Goal: Task Accomplishment & Management: Manage account settings

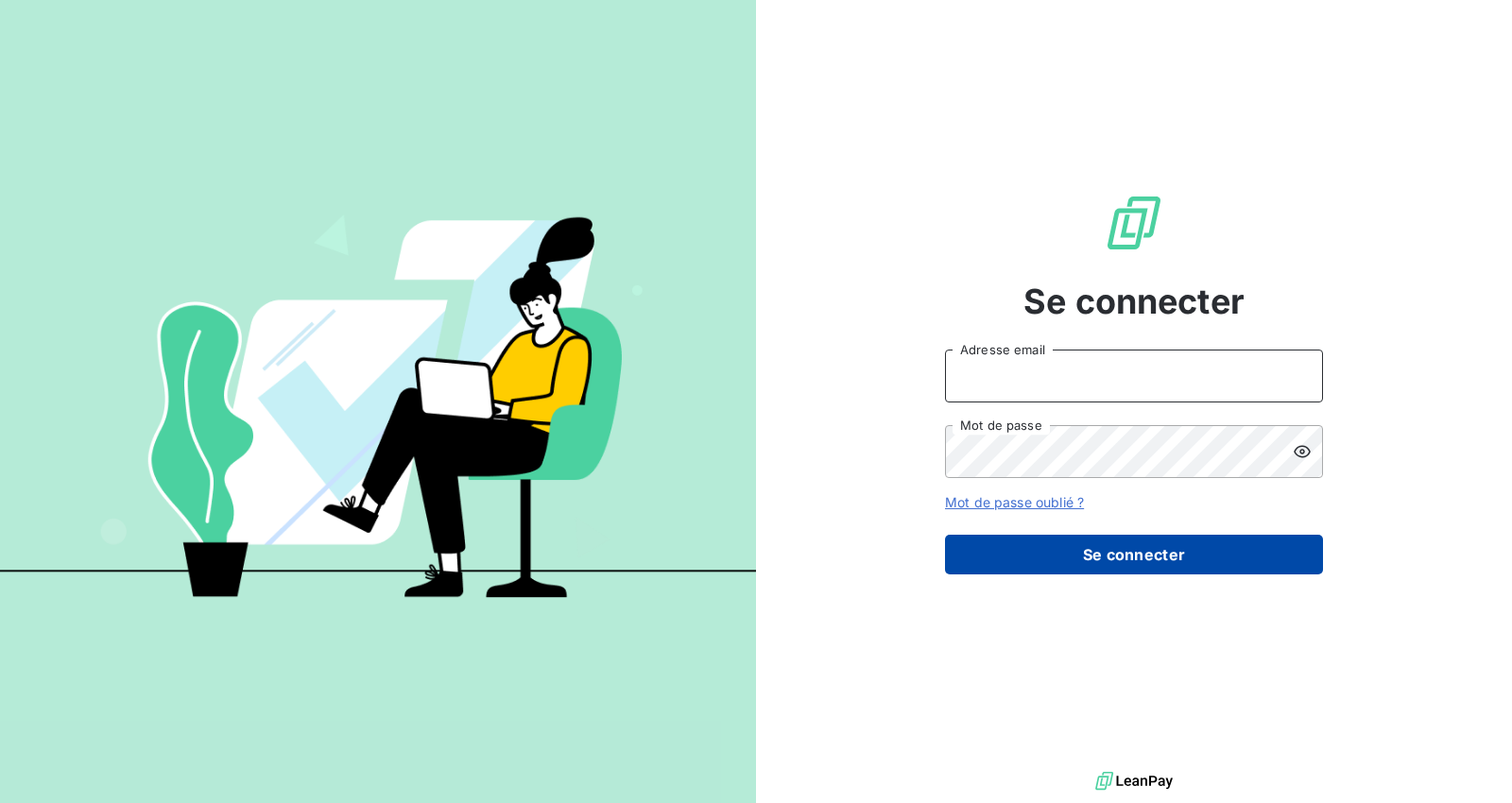
type input "[EMAIL_ADDRESS][DOMAIN_NAME]"
click at [1093, 563] on button "Se connecter" at bounding box center [1134, 555] width 378 height 40
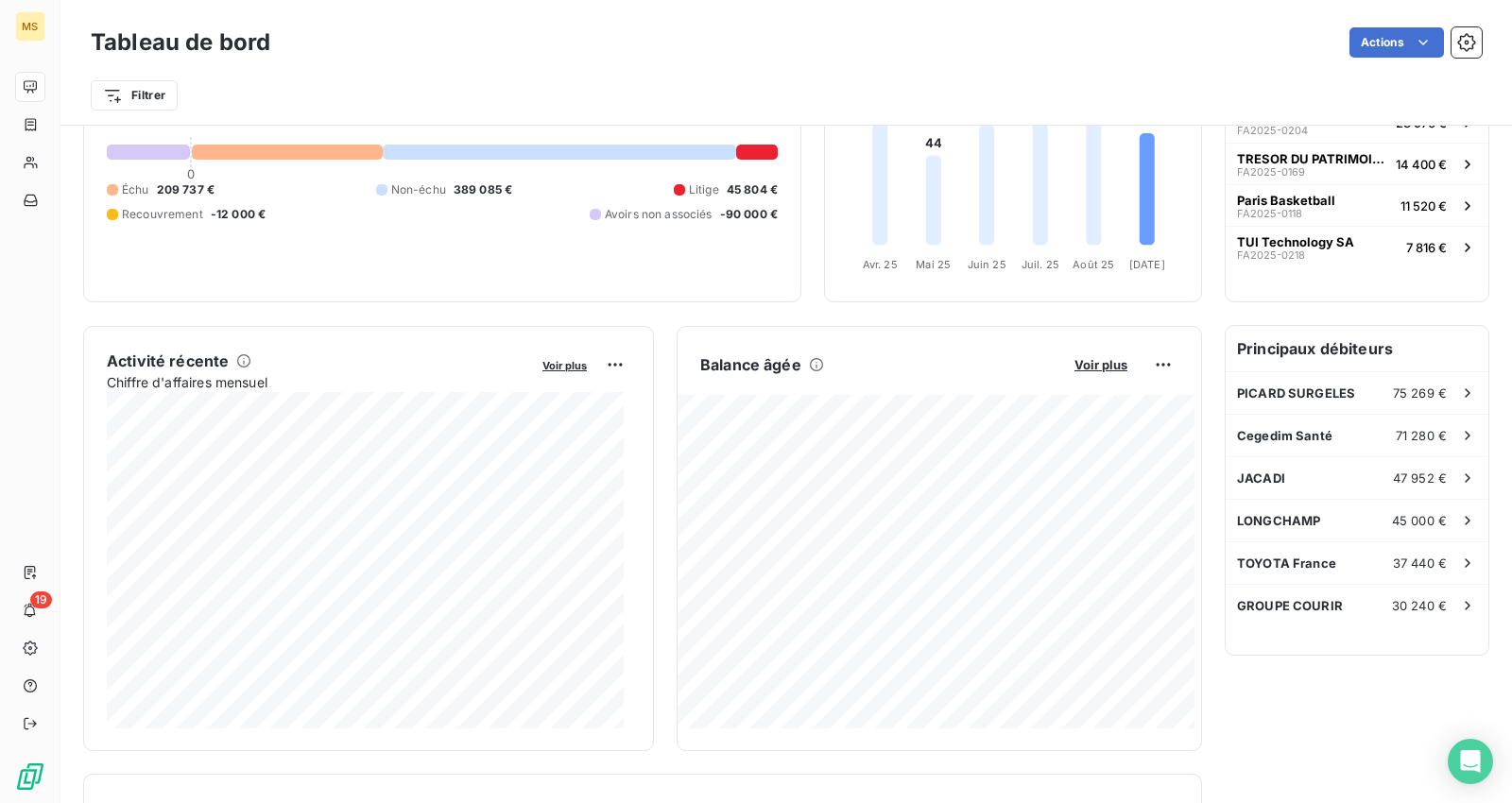
scroll to position [210, 0]
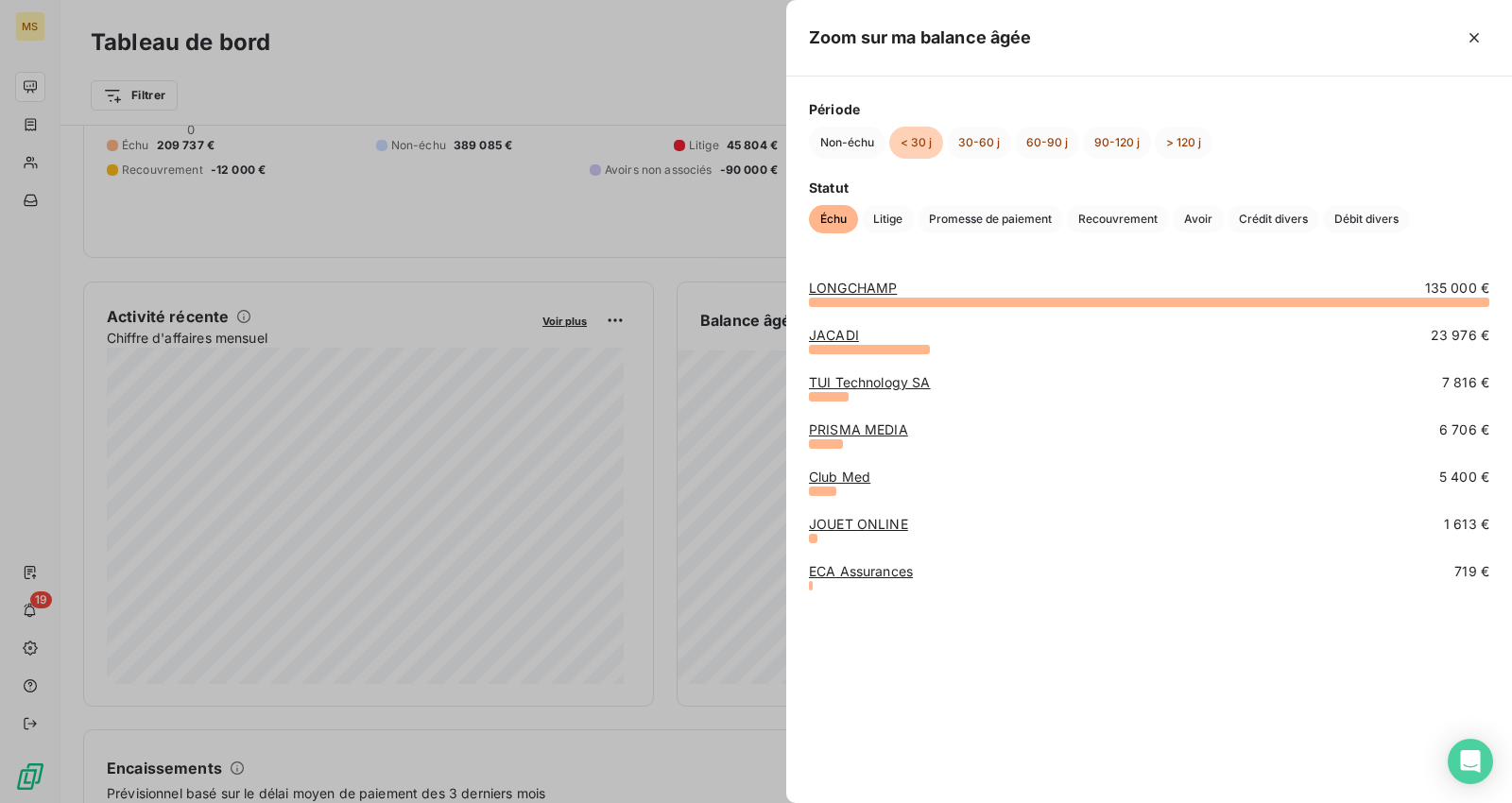
click at [526, 225] on div at bounding box center [756, 401] width 1512 height 803
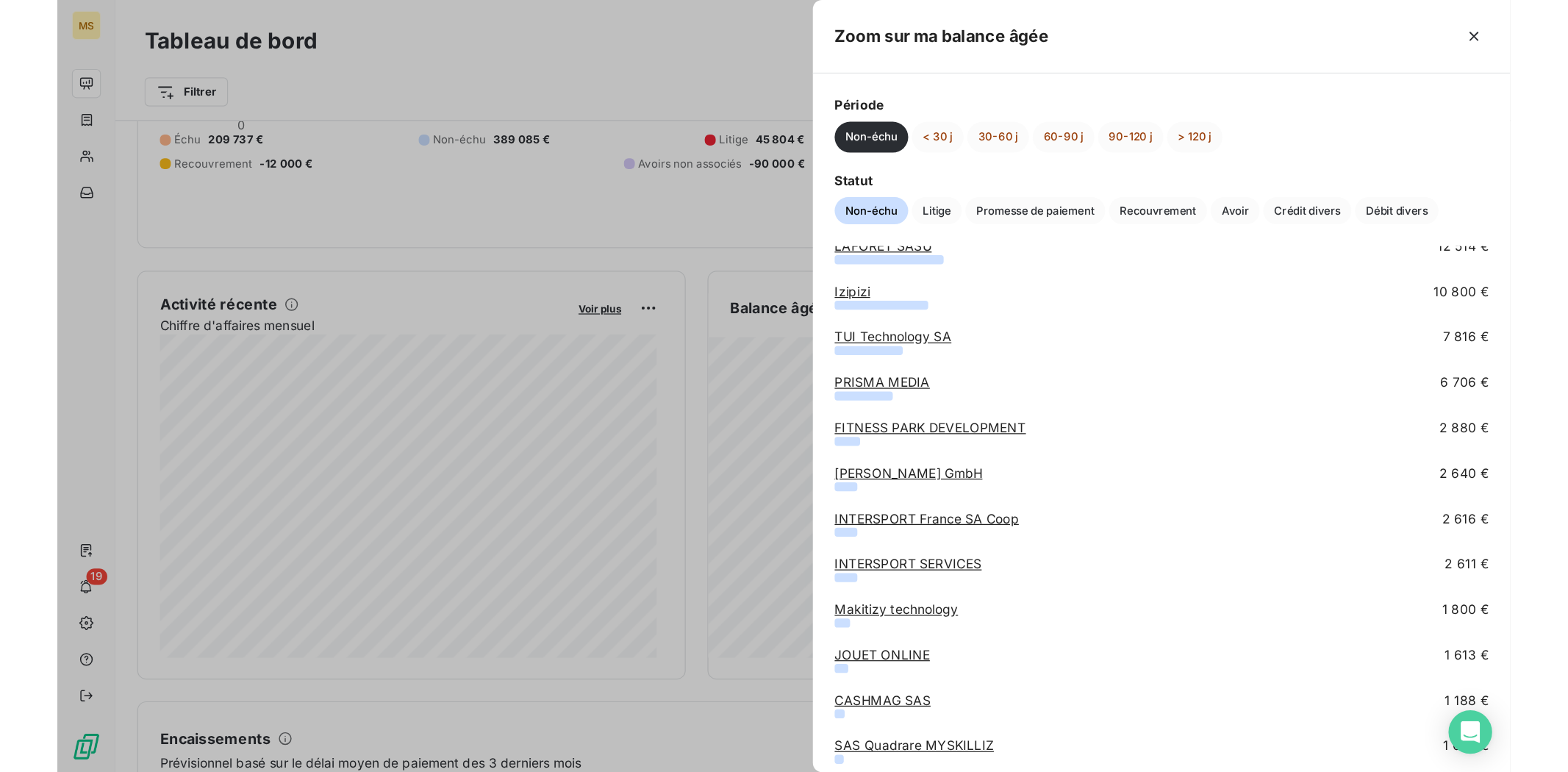
scroll to position [0, 0]
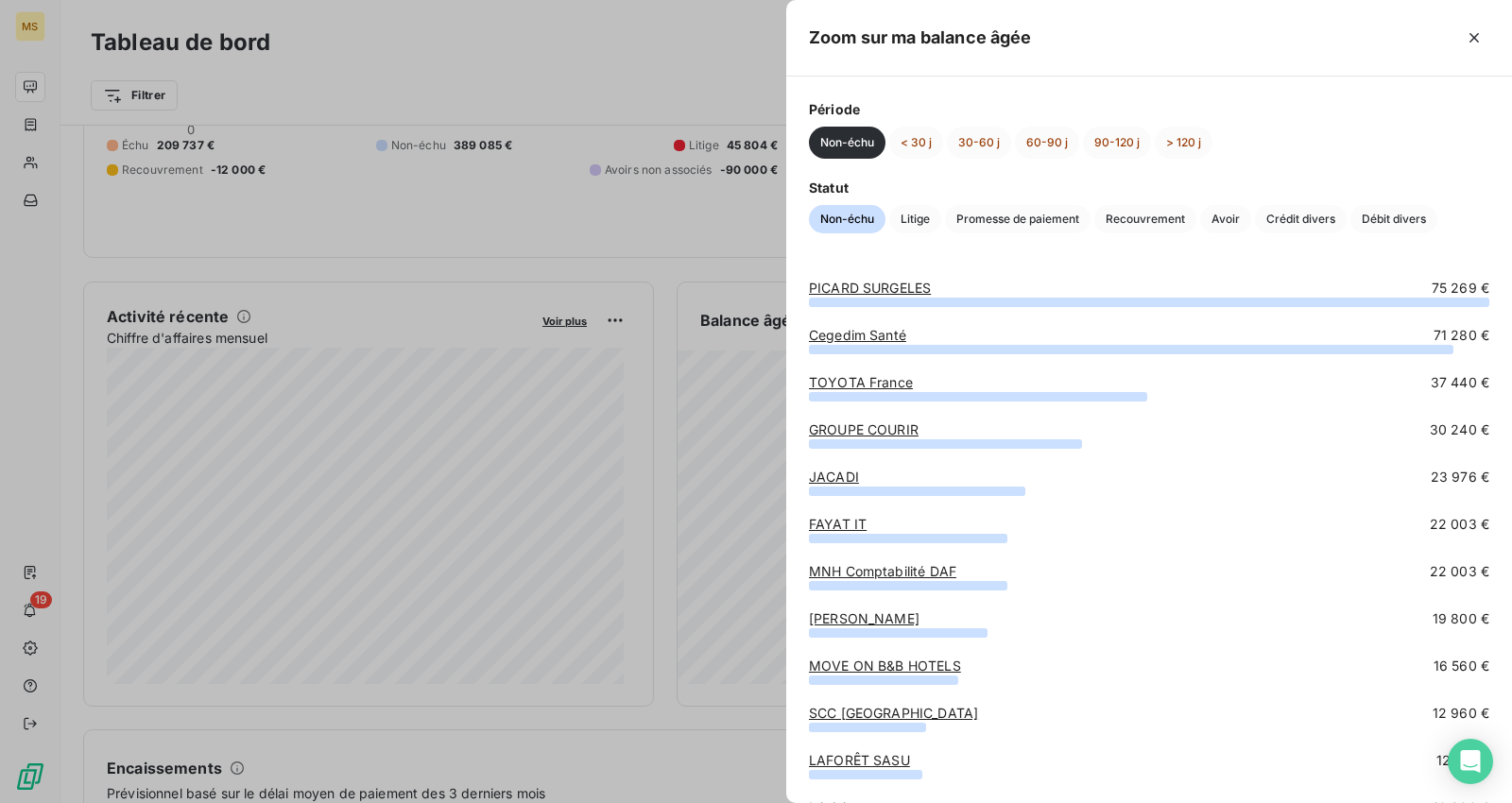
click at [562, 211] on div at bounding box center [756, 401] width 1512 height 803
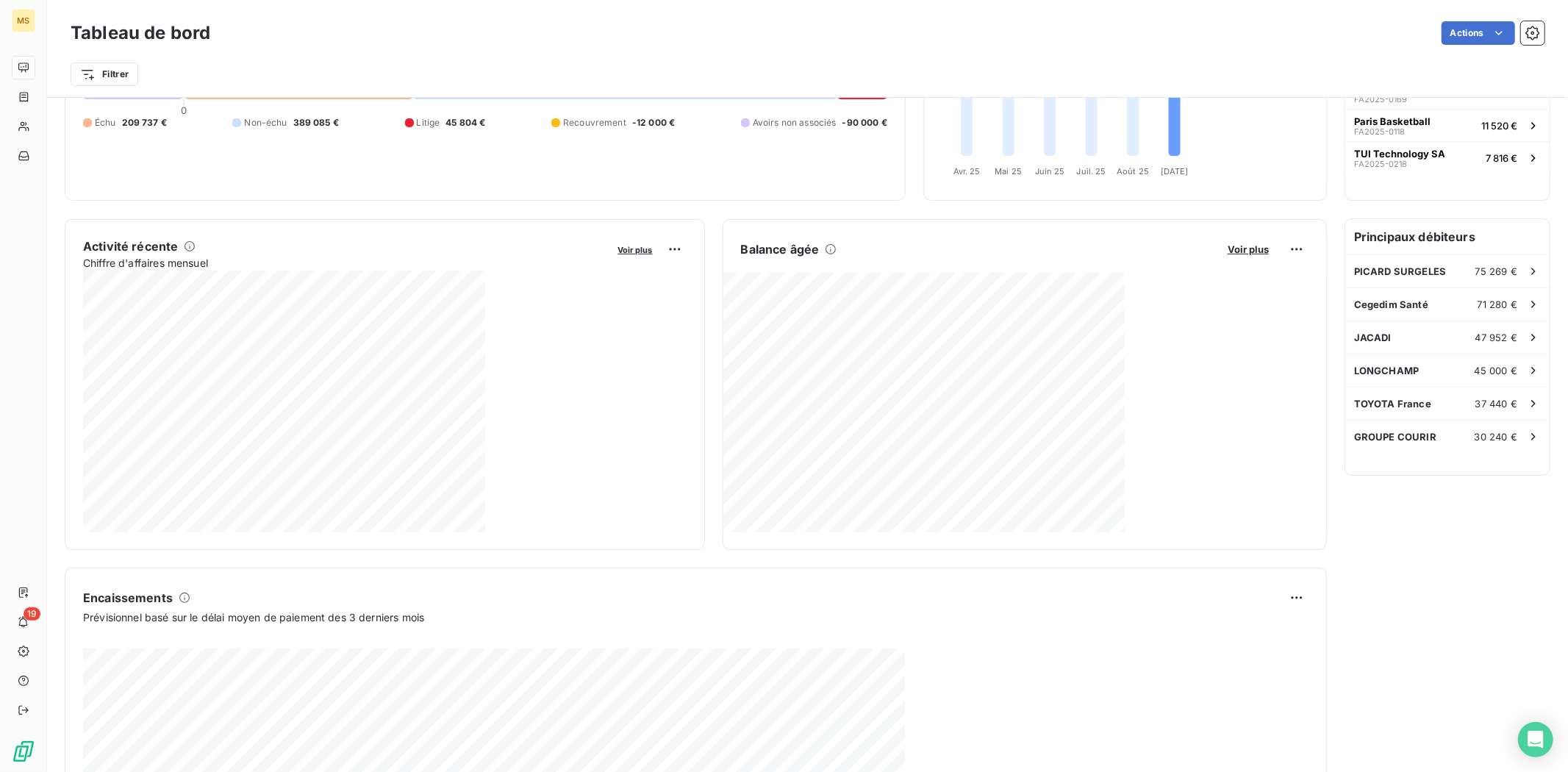
scroll to position [164, 0]
